Goal: Information Seeking & Learning: Find specific fact

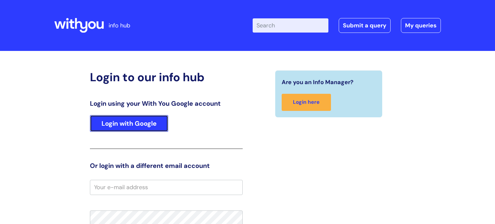
click at [119, 132] on link "Login with Google" at bounding box center [129, 123] width 78 height 17
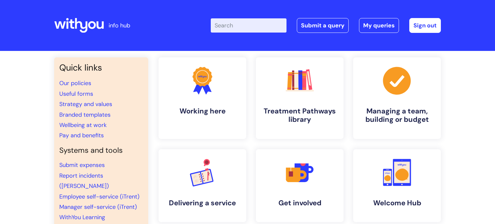
click at [241, 23] on input "Enter your search term here..." at bounding box center [249, 25] width 76 height 14
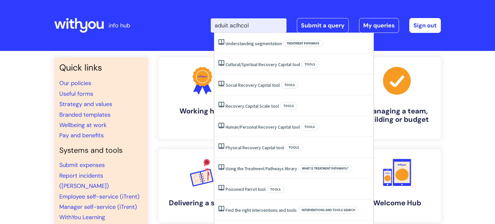
type input "aduit aclhcol"
click button "Search" at bounding box center [0, 0] width 0 height 0
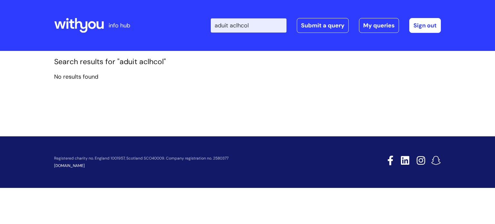
drag, startPoint x: 259, startPoint y: 30, endPoint x: 201, endPoint y: 30, distance: 57.7
click at [201, 30] on div "Enter your search term here... aduit aclhcol Search Submit a query My queries W…" at bounding box center [295, 25] width 291 height 38
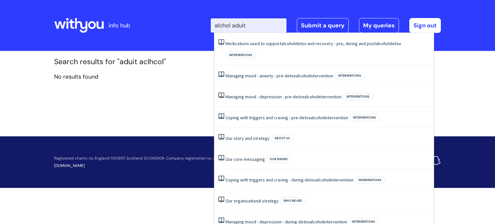
type input "alchol aduit"
click button "Search" at bounding box center [0, 0] width 0 height 0
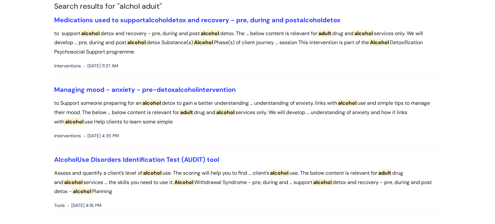
scroll to position [57, 0]
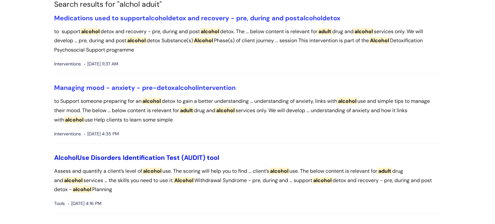
click at [136, 159] on link "Alcohol Use Disorders Identification Test (AUDIT) tool" at bounding box center [136, 157] width 165 height 8
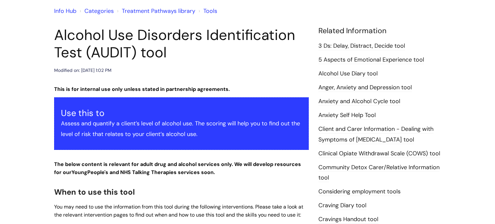
scroll to position [292, 0]
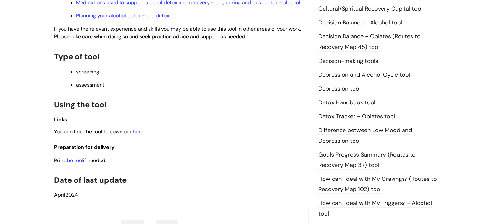
click at [138, 135] on link "here" at bounding box center [138, 131] width 11 height 7
